Goal: Transaction & Acquisition: Purchase product/service

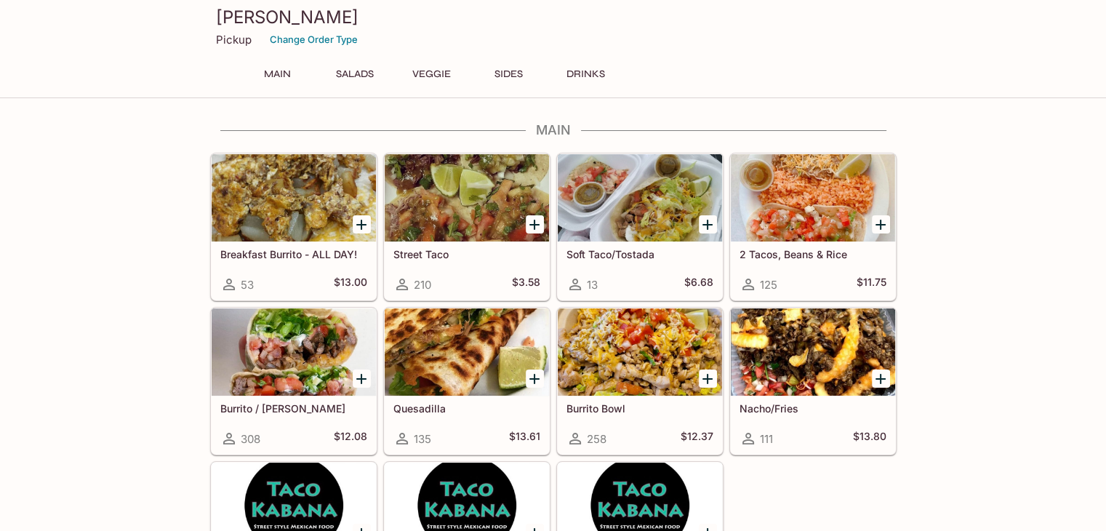
click at [820, 355] on div at bounding box center [813, 351] width 164 height 87
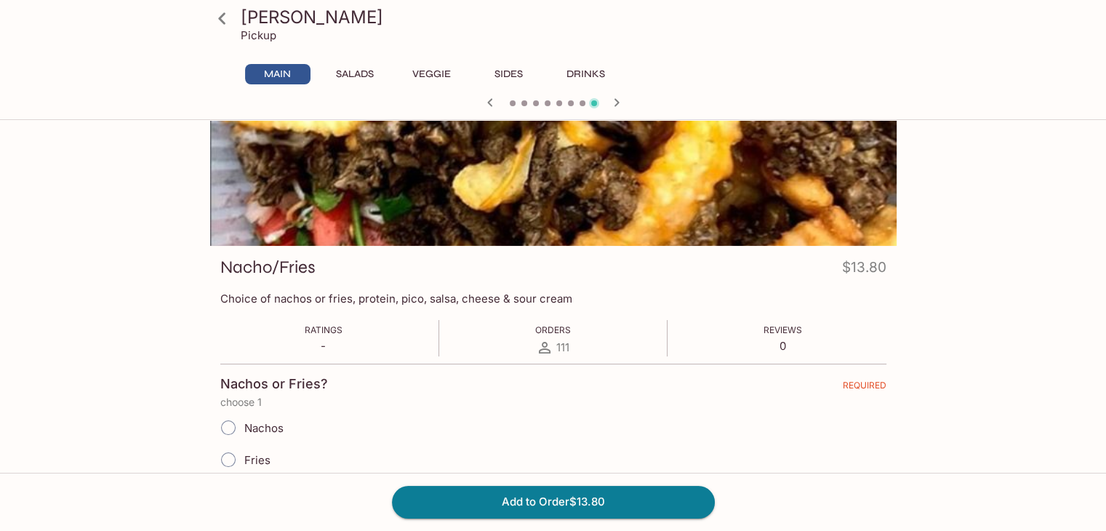
scroll to position [145, 0]
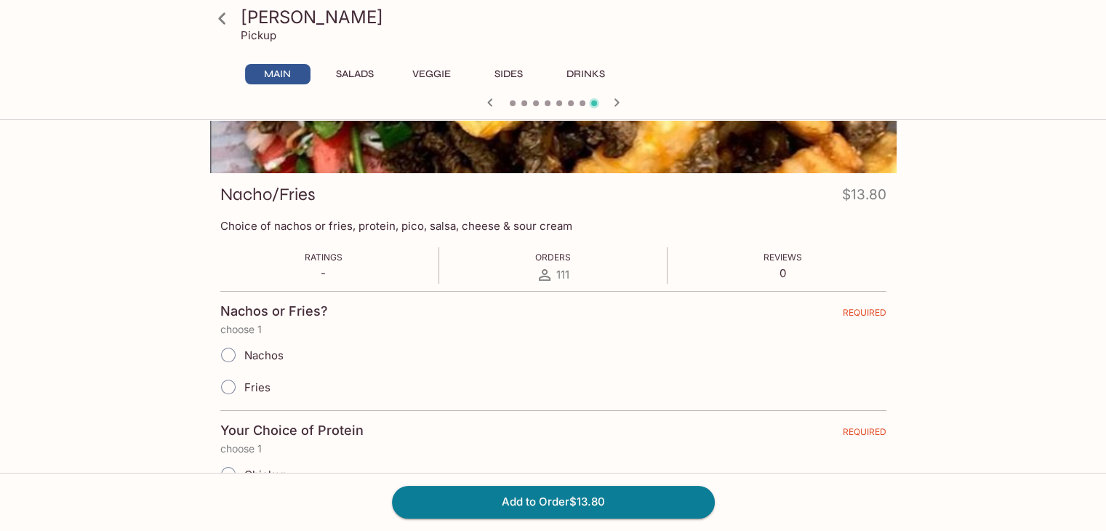
click at [236, 389] on input "Fries" at bounding box center [228, 387] width 31 height 31
radio input "true"
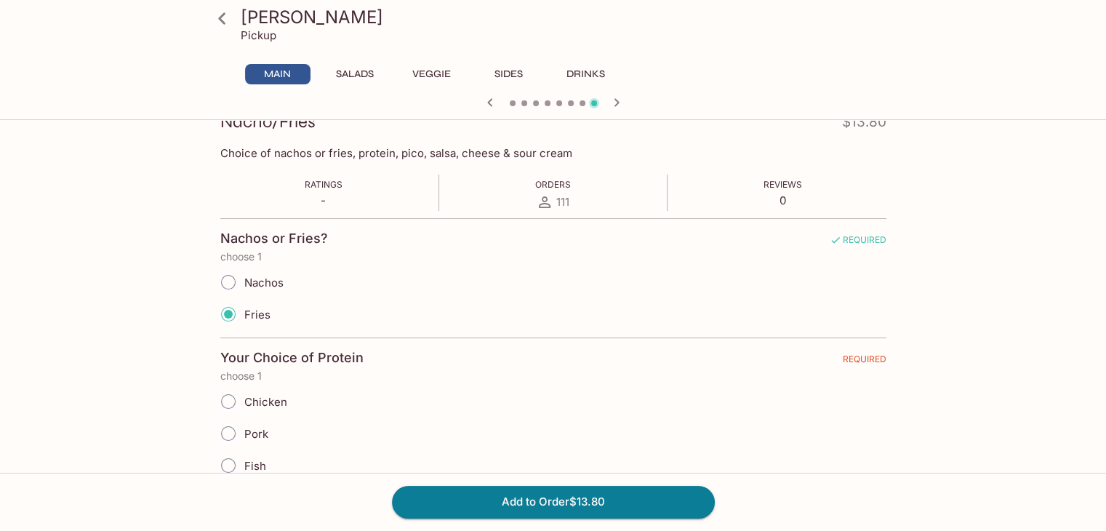
scroll to position [291, 0]
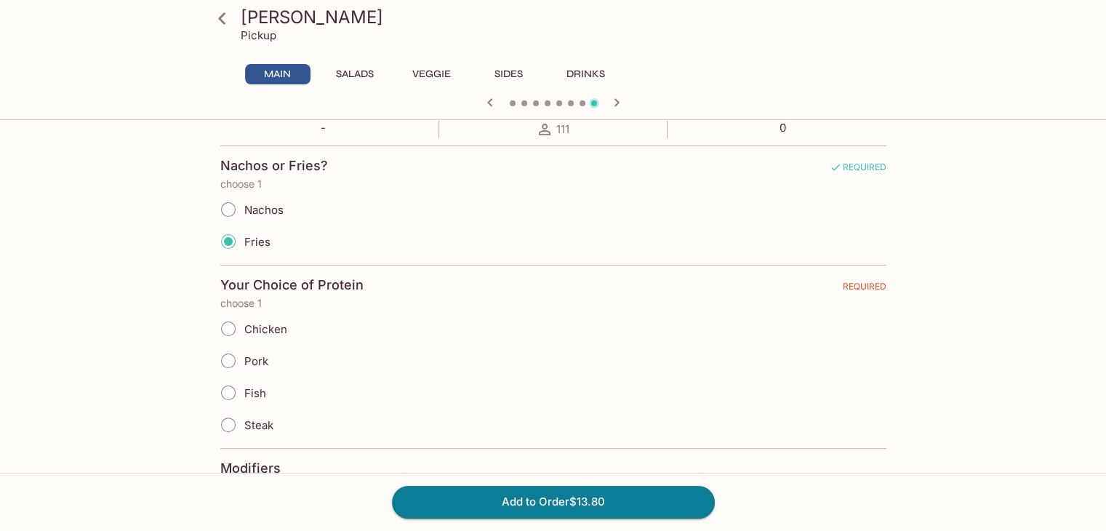
click at [226, 329] on input "Chicken" at bounding box center [228, 328] width 31 height 31
radio input "true"
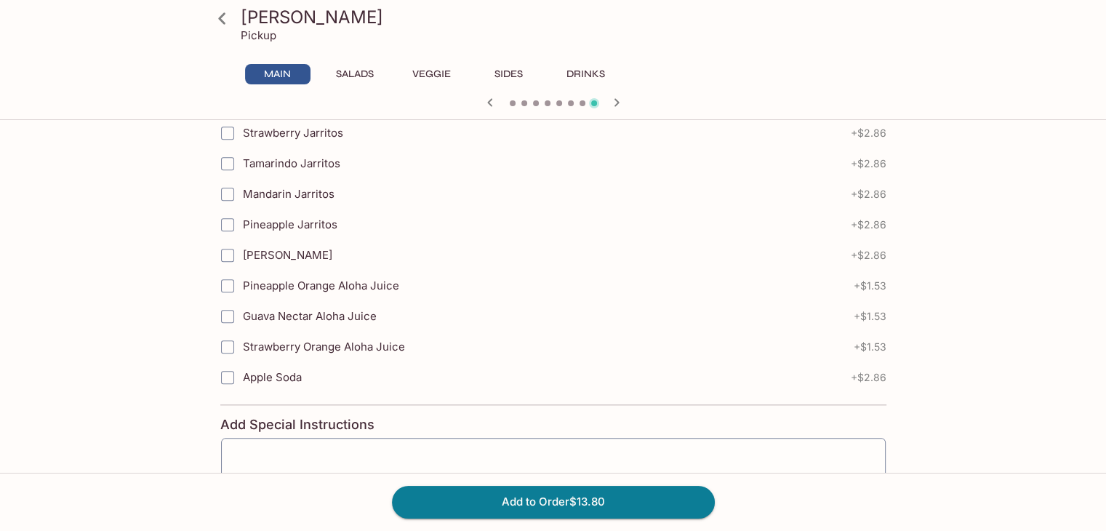
scroll to position [1709, 0]
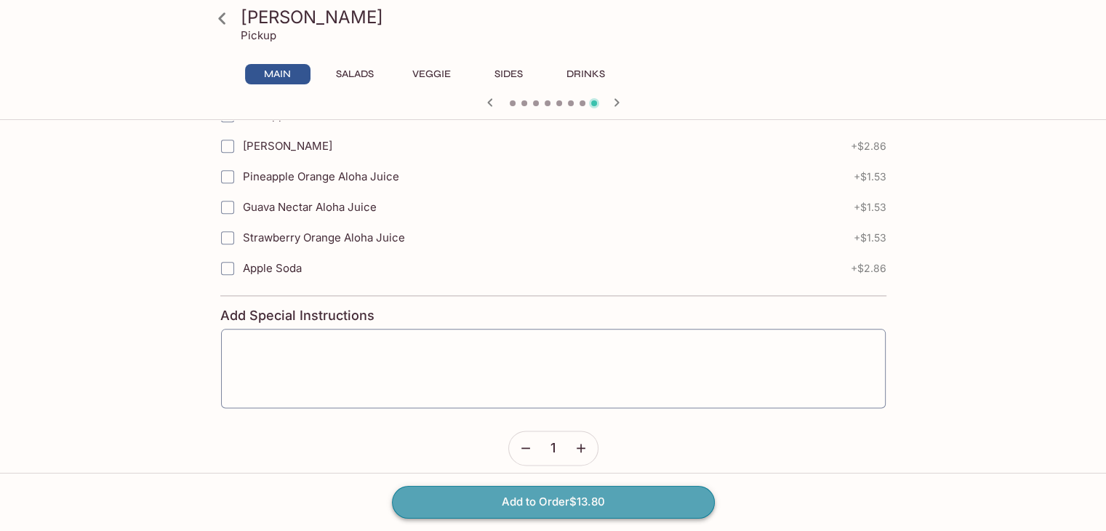
click at [518, 504] on button "Add to Order $13.80" at bounding box center [553, 502] width 323 height 32
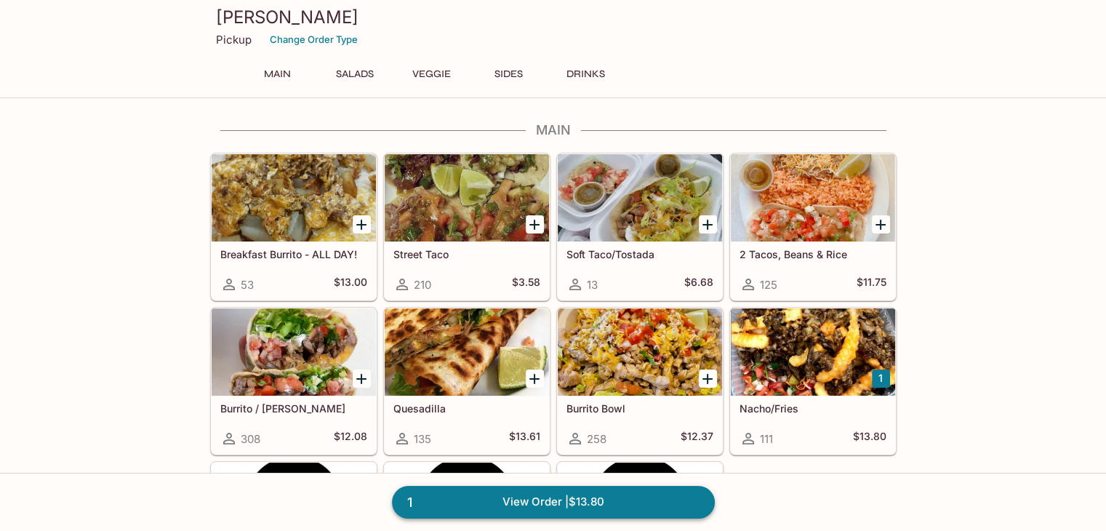
click at [537, 504] on link "1 View Order | $13.80" at bounding box center [553, 502] width 323 height 32
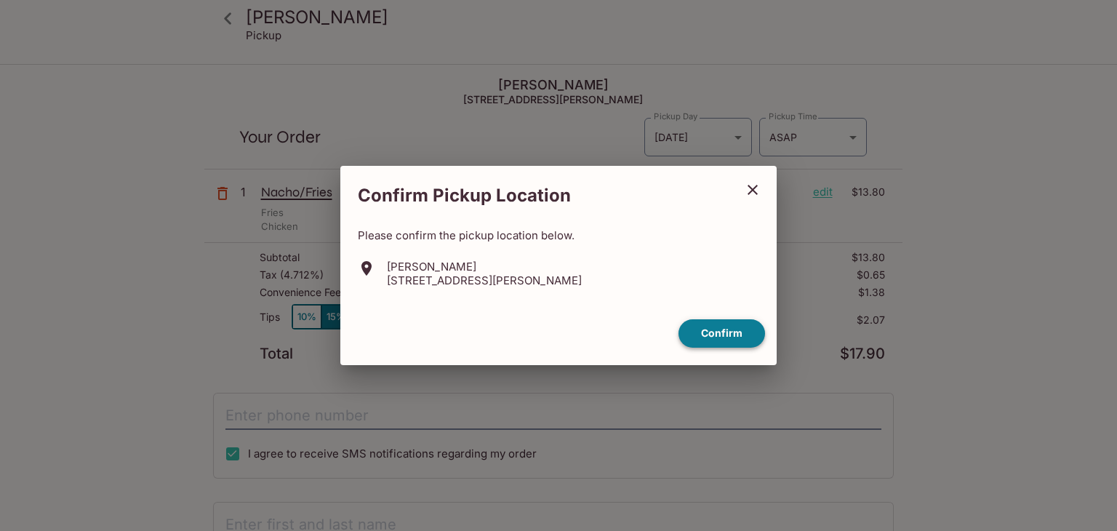
click at [725, 334] on button "Confirm" at bounding box center [722, 333] width 87 height 28
